Goal: Navigation & Orientation: Find specific page/section

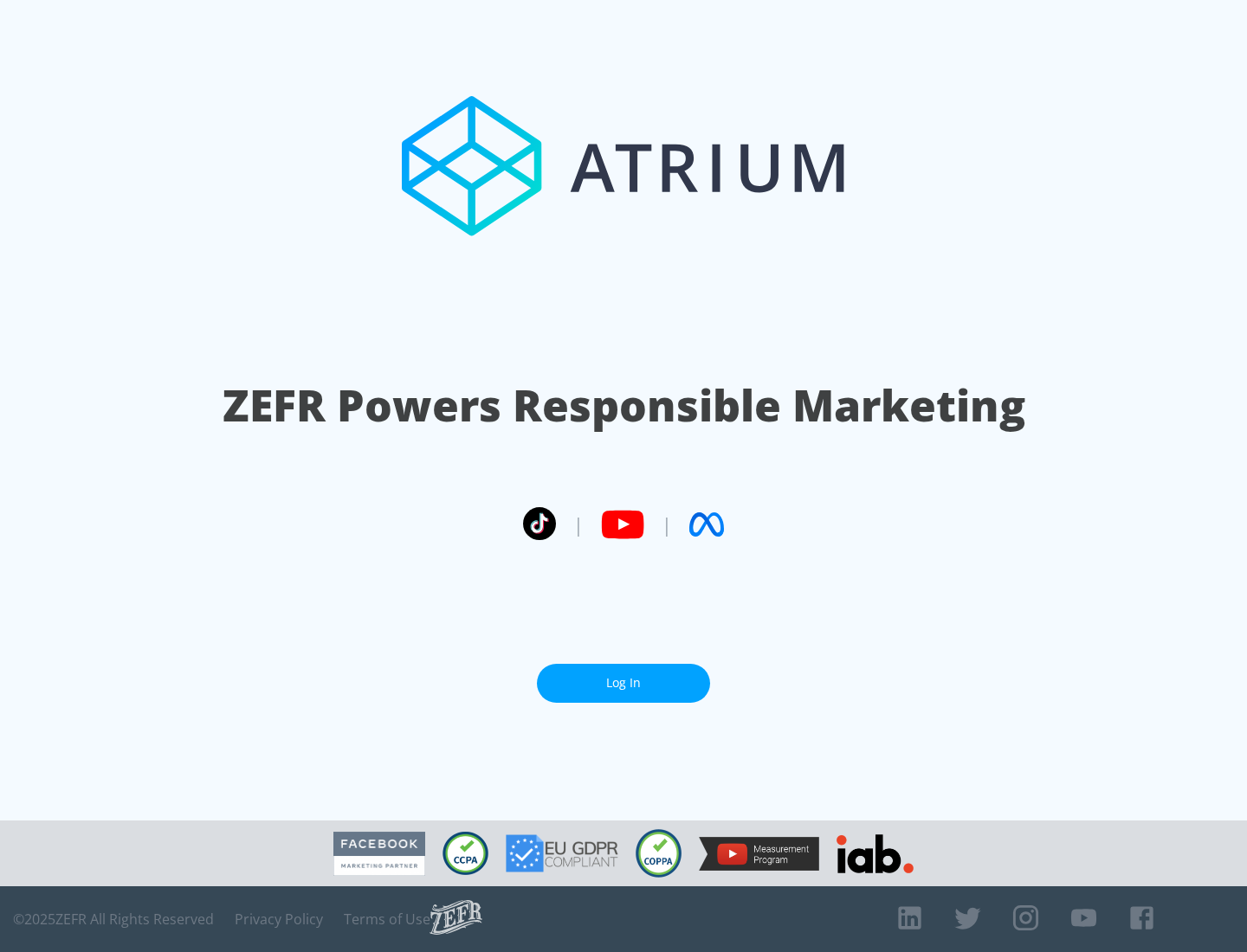
click at [623, 676] on link "Log In" at bounding box center [624, 683] width 174 height 39
